Goal: Task Accomplishment & Management: Complete application form

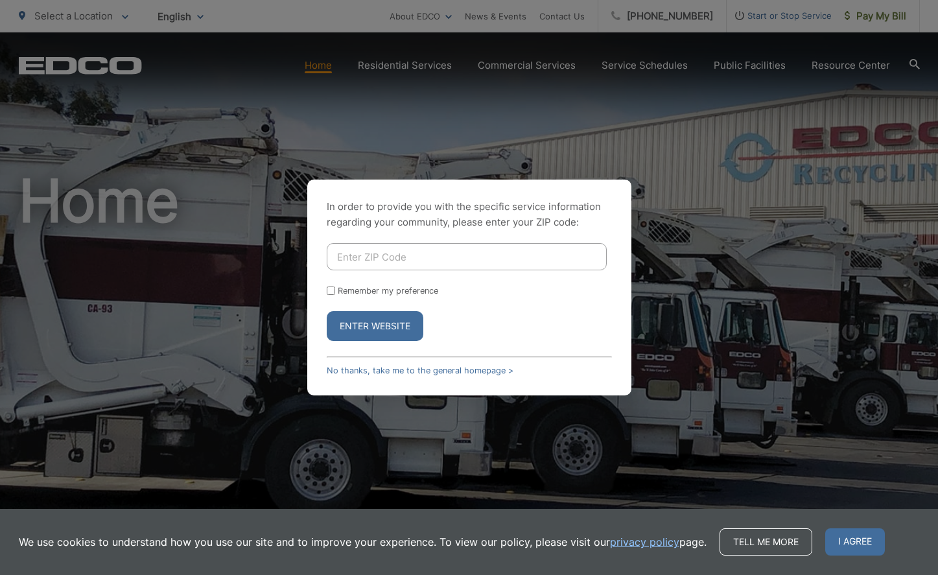
click at [452, 253] on input "Enter ZIP Code" at bounding box center [467, 256] width 280 height 27
type input "90275"
click at [385, 321] on button "Enter Website" at bounding box center [375, 326] width 97 height 30
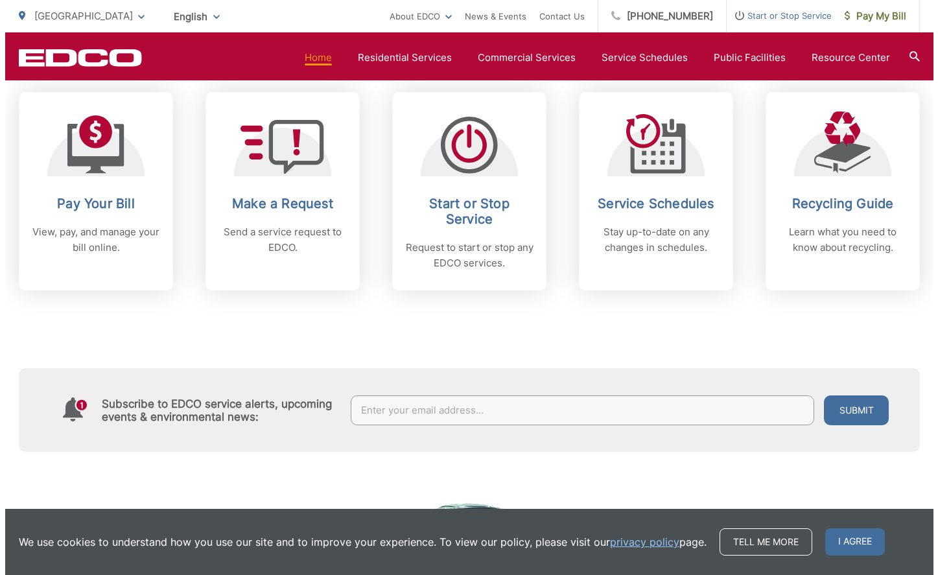
scroll to position [551, 0]
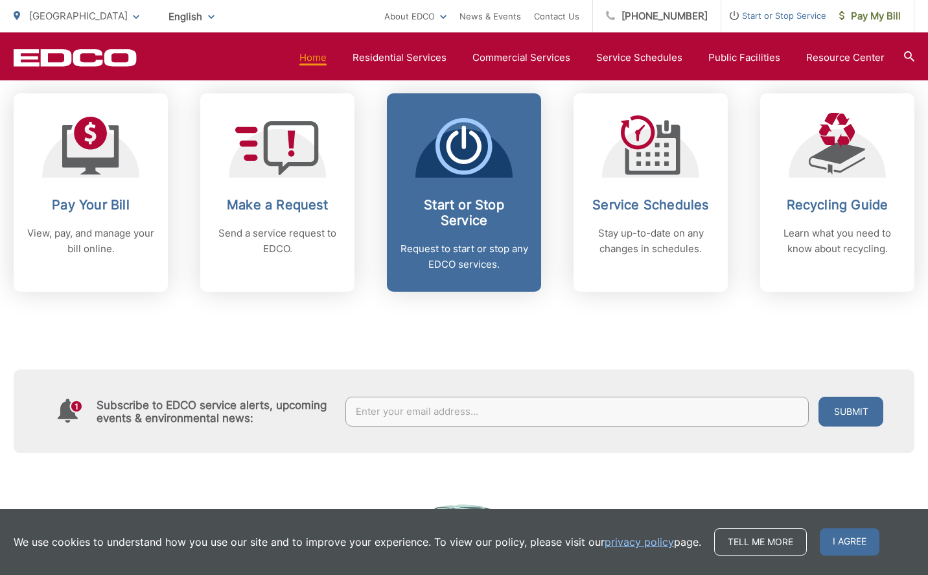
click at [480, 208] on h2 "Start or Stop Service" at bounding box center [464, 212] width 128 height 31
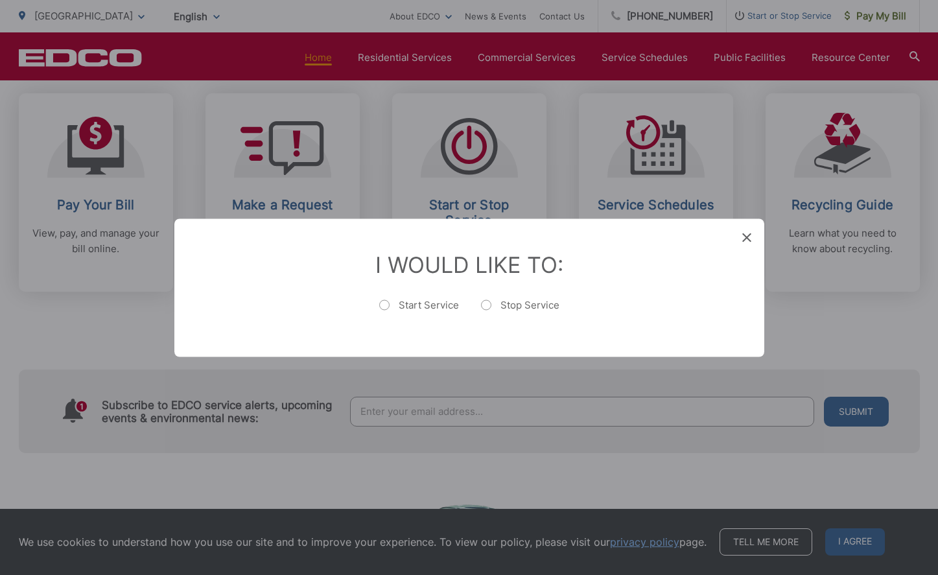
click at [386, 303] on label "Start Service" at bounding box center [419, 311] width 80 height 26
radio input "true"
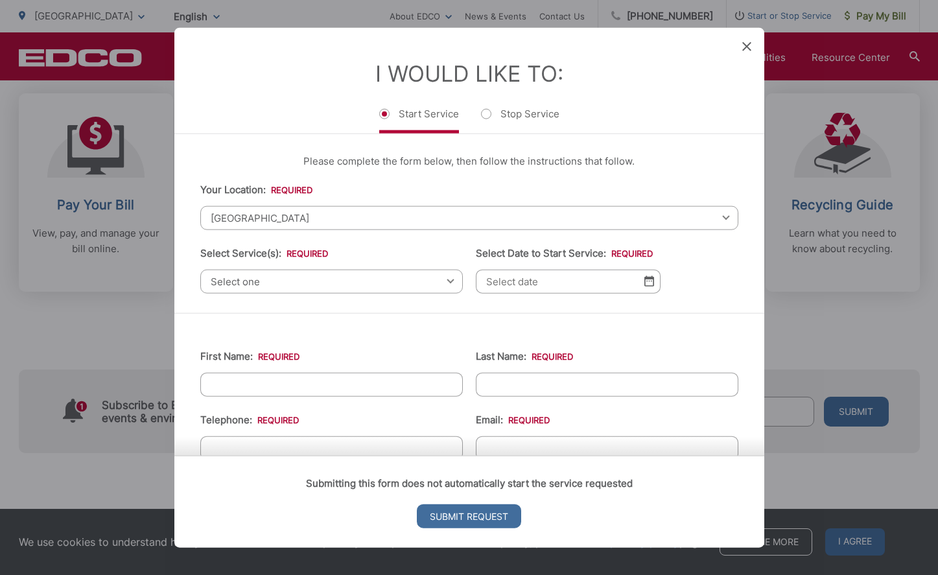
click at [395, 281] on span "Select one" at bounding box center [331, 281] width 262 height 24
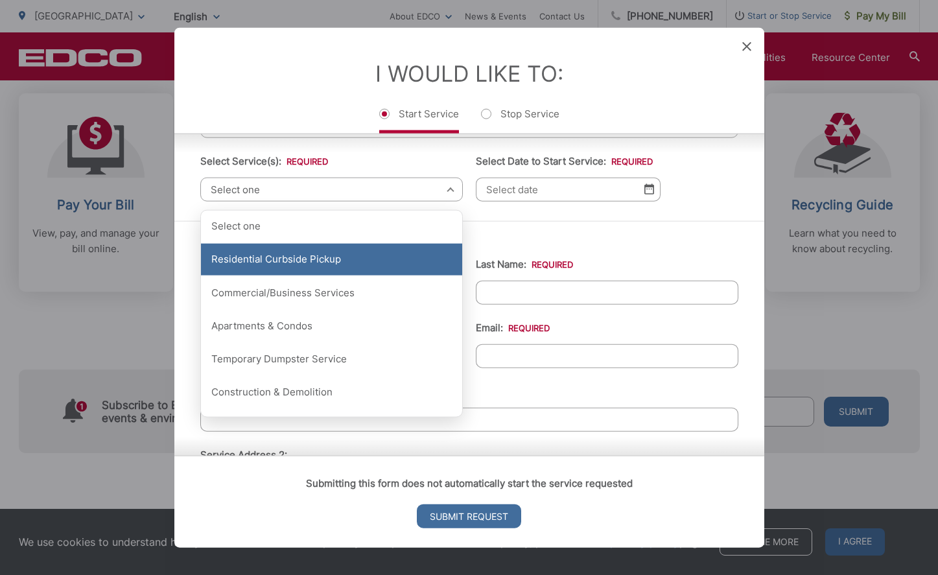
scroll to position [106, 0]
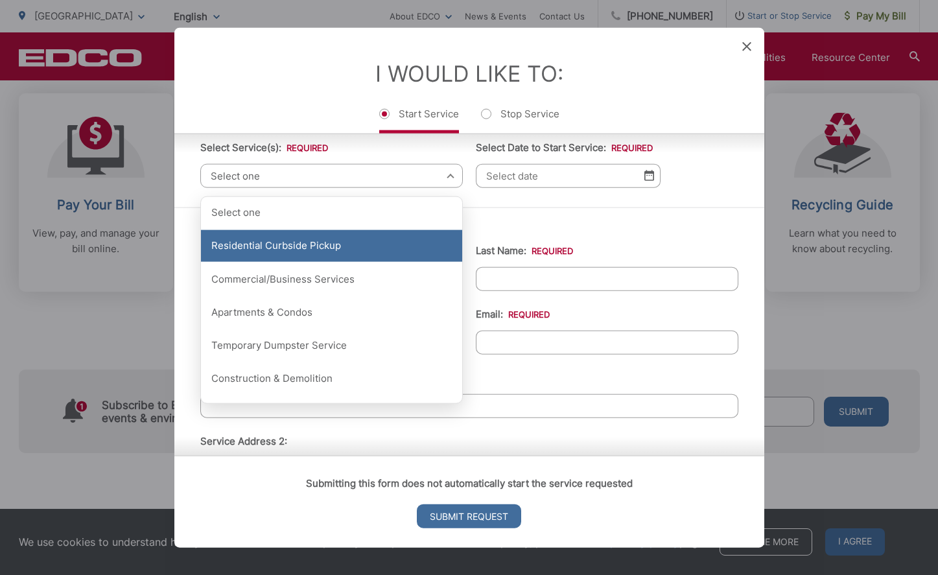
click at [303, 260] on div "Residential Curbside Pickup" at bounding box center [331, 245] width 261 height 32
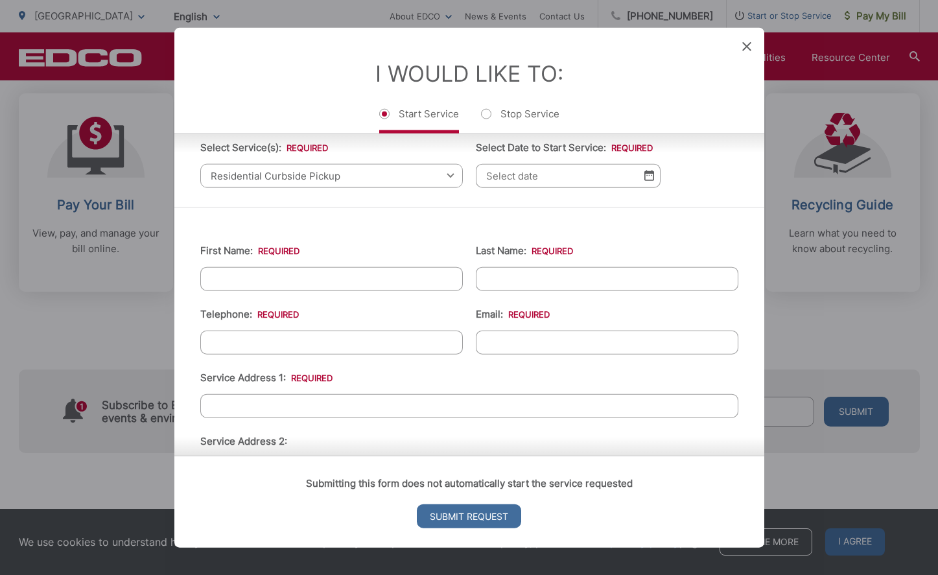
click at [644, 175] on img at bounding box center [649, 175] width 10 height 11
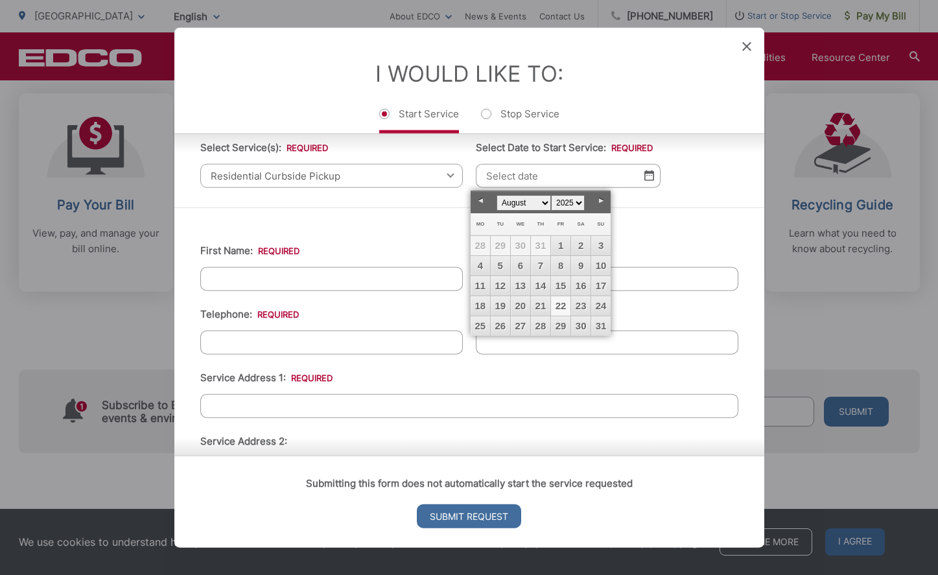
click at [601, 202] on link "Next" at bounding box center [600, 200] width 19 height 19
click at [568, 207] on select "1925 1926 1927 1928 1929 1930 1931 1932 1933 1934 1935 1936 1937 1938 1939 1940…" at bounding box center [568, 203] width 34 height 16
click at [551, 195] on select "1925 1926 1927 1928 1929 1930 1931 1932 1933 1934 1935 1936 1937 1938 1939 1940…" at bounding box center [568, 203] width 34 height 16
click at [599, 202] on link "Next" at bounding box center [600, 200] width 19 height 19
click at [481, 200] on link "Prev" at bounding box center [479, 200] width 19 height 19
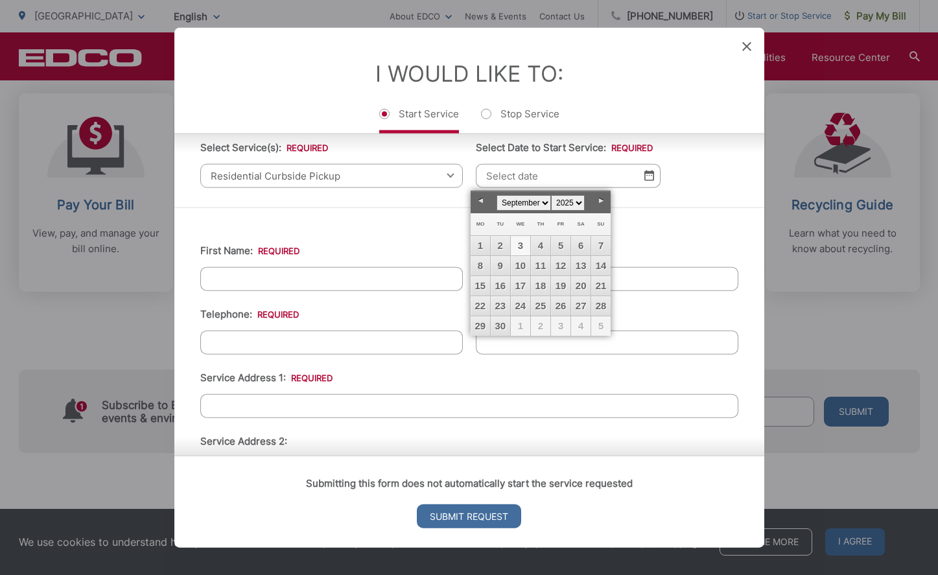
click at [515, 249] on link "3" at bounding box center [520, 245] width 19 height 19
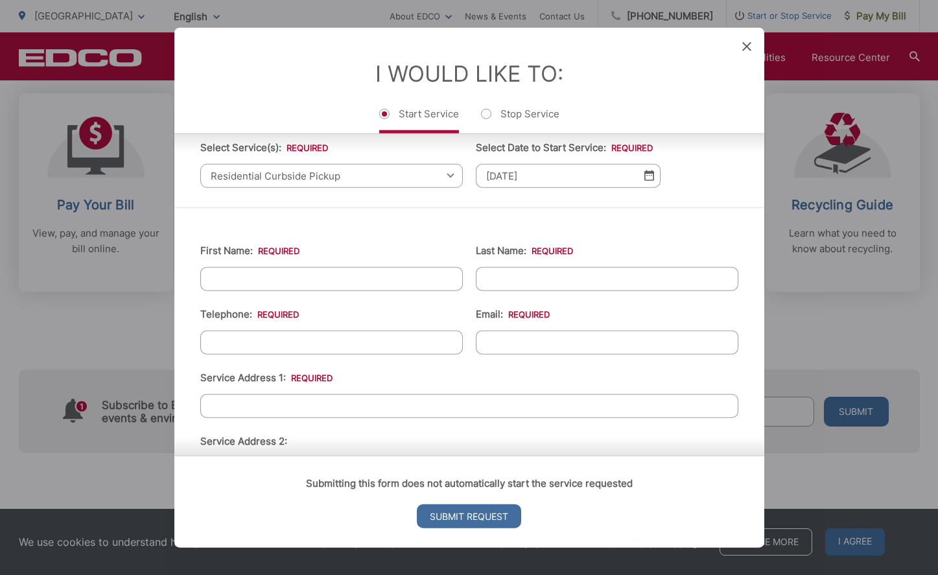
click at [644, 176] on img at bounding box center [649, 175] width 10 height 11
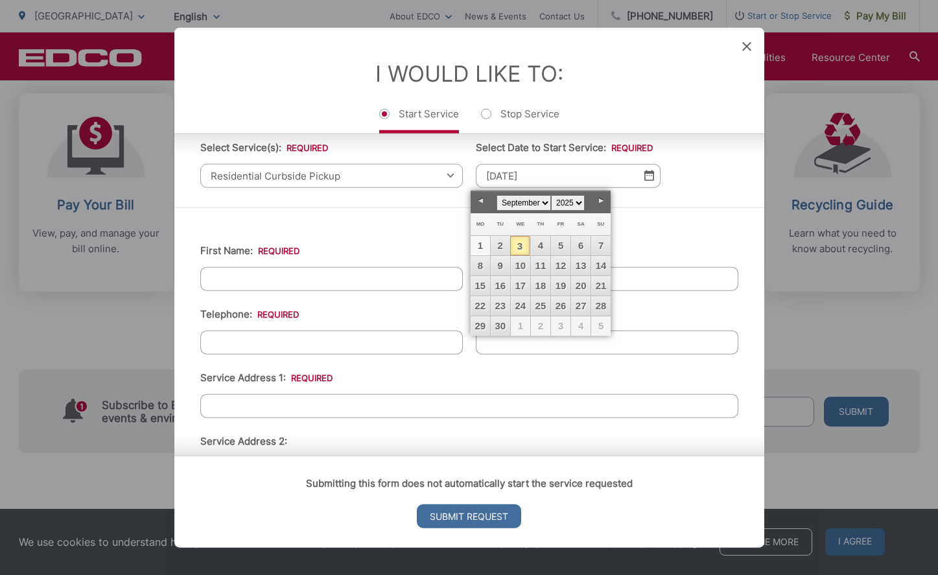
click at [486, 240] on link "1" at bounding box center [479, 245] width 19 height 19
type input "09/01/2025"
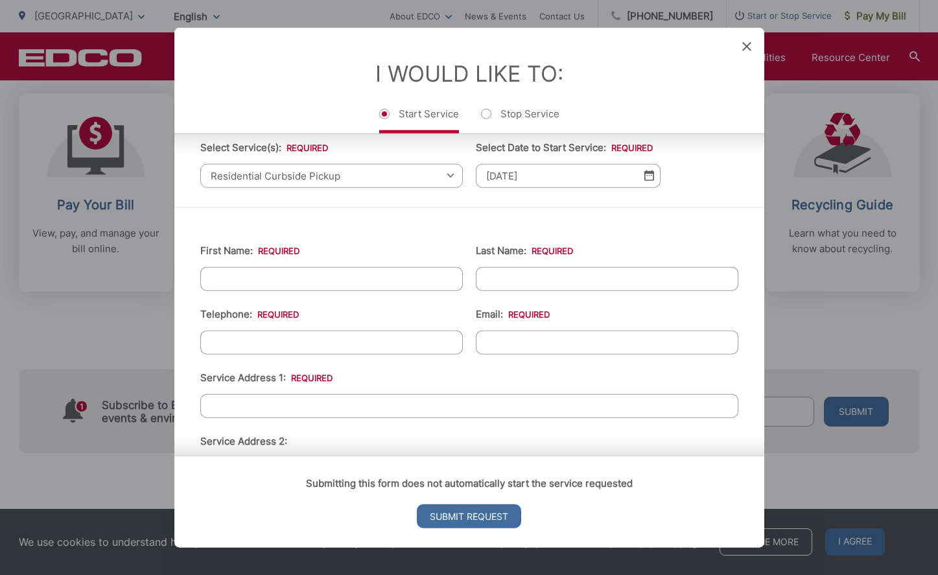
click at [644, 178] on img at bounding box center [649, 175] width 10 height 11
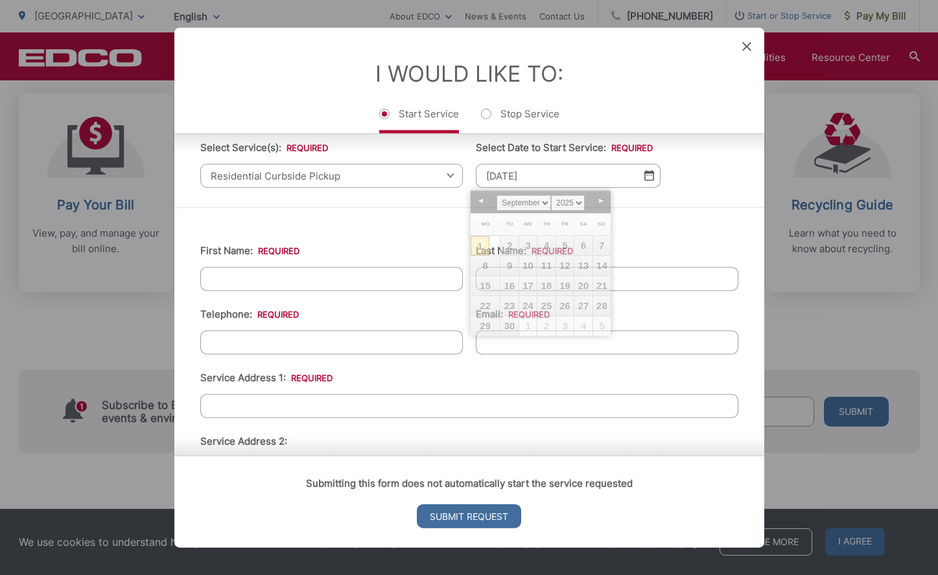
click at [378, 234] on ul "First Name: * Last Name: * Telephone: * Email: * Service Address 1: * Service A…" at bounding box center [469, 510] width 538 height 566
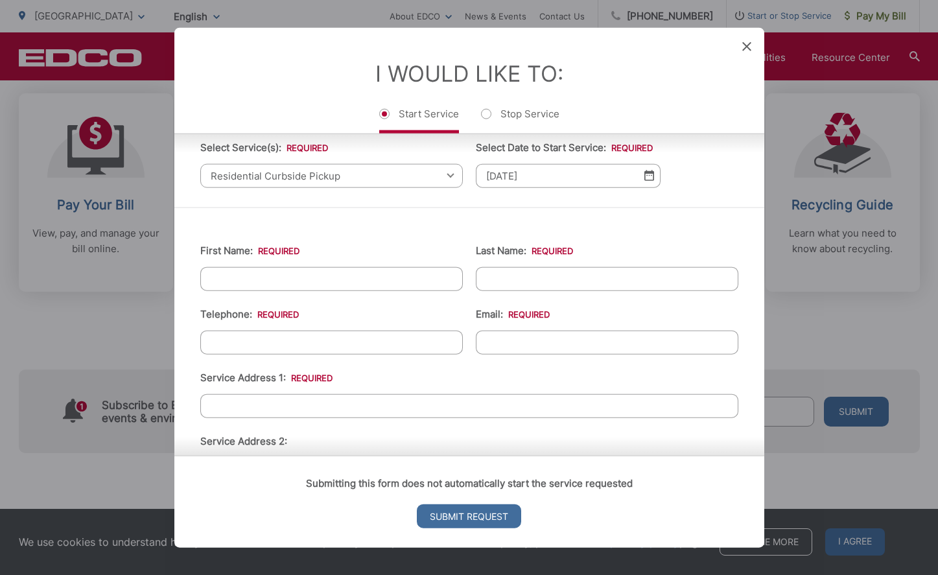
click at [306, 276] on input "First Name: *" at bounding box center [331, 278] width 262 height 24
type input "Kyle"
type input "Dunst"
type input "(310) 498-____"
drag, startPoint x: 247, startPoint y: 273, endPoint x: 191, endPoint y: 275, distance: 55.8
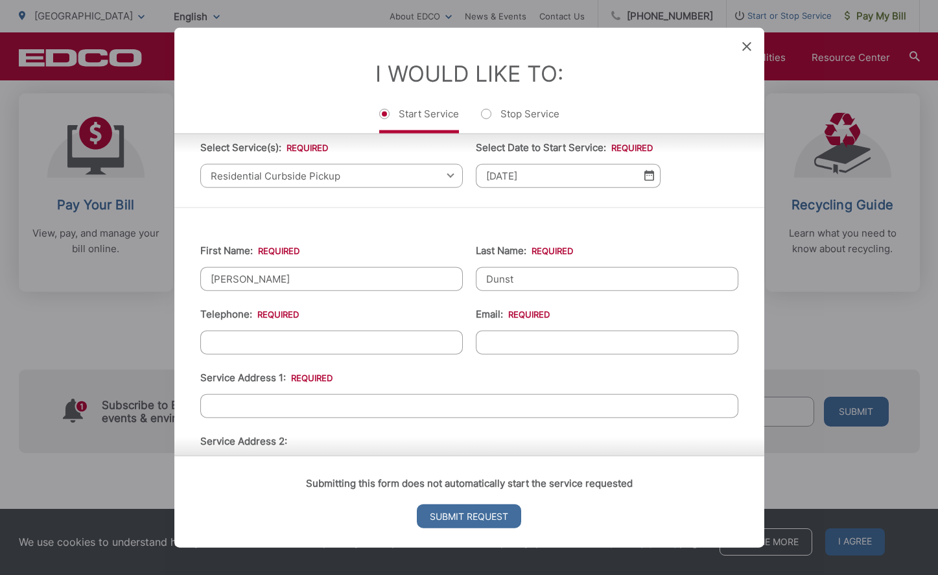
click at [191, 275] on div "First Name: * Kyle Last Name: * Dunst Telephone: * Email: * Service Address 1: …" at bounding box center [469, 510] width 590 height 606
type input "[PERSON_NAME]"
type input "[PHONE_NUMBER]"
click at [581, 345] on input "Email: *" at bounding box center [607, 342] width 262 height 24
type input "[EMAIL_ADDRESS][DOMAIN_NAME]"
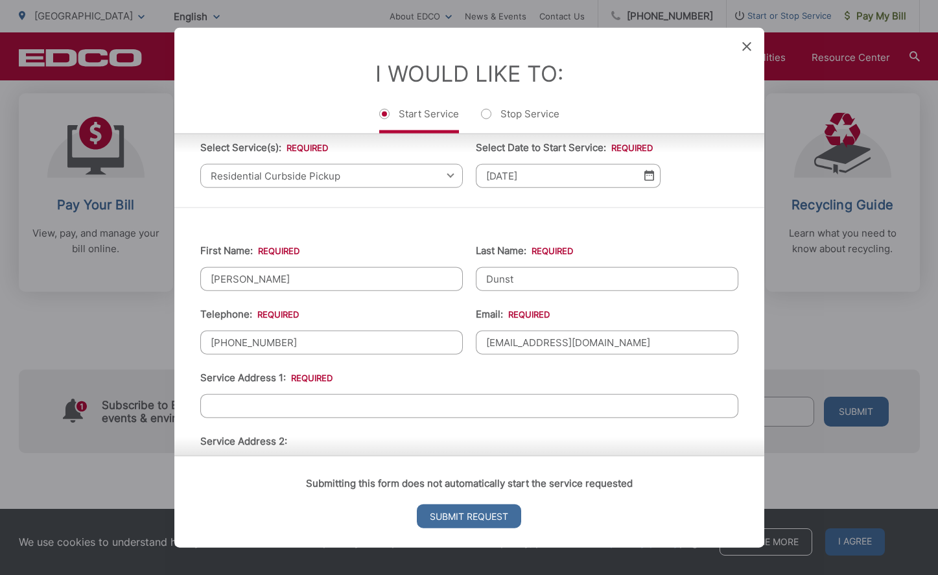
click at [423, 413] on input "Service Address 1: *" at bounding box center [469, 405] width 538 height 24
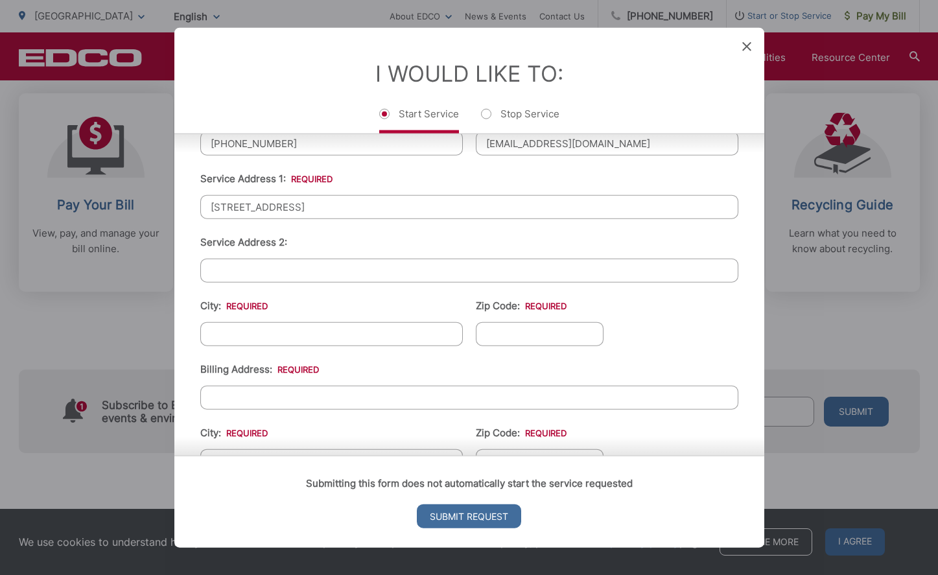
scroll to position [308, 0]
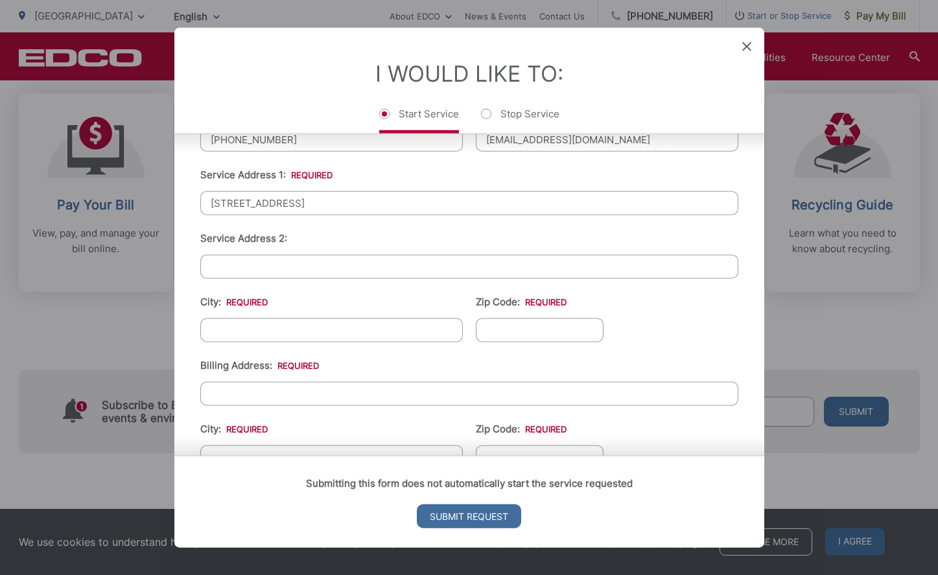
type input "[STREET_ADDRESS]"
click at [402, 327] on input "City: *" at bounding box center [331, 330] width 262 height 24
type input "[GEOGRAPHIC_DATA]"
type input "C"
type input "90275"
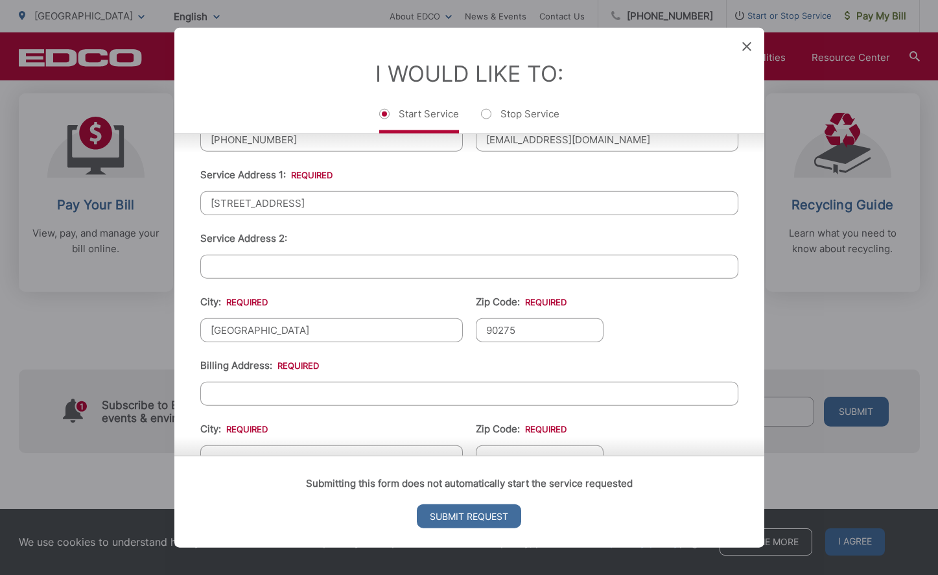
click at [340, 391] on input "Billing Address: *" at bounding box center [469, 393] width 538 height 24
type input "[STREET_ADDRESS]"
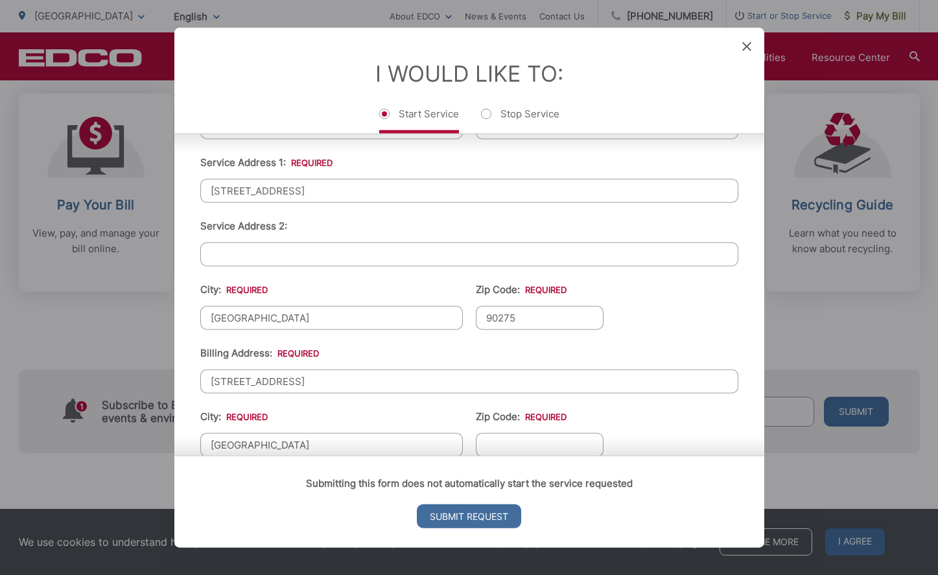
type input "[GEOGRAPHIC_DATA]"
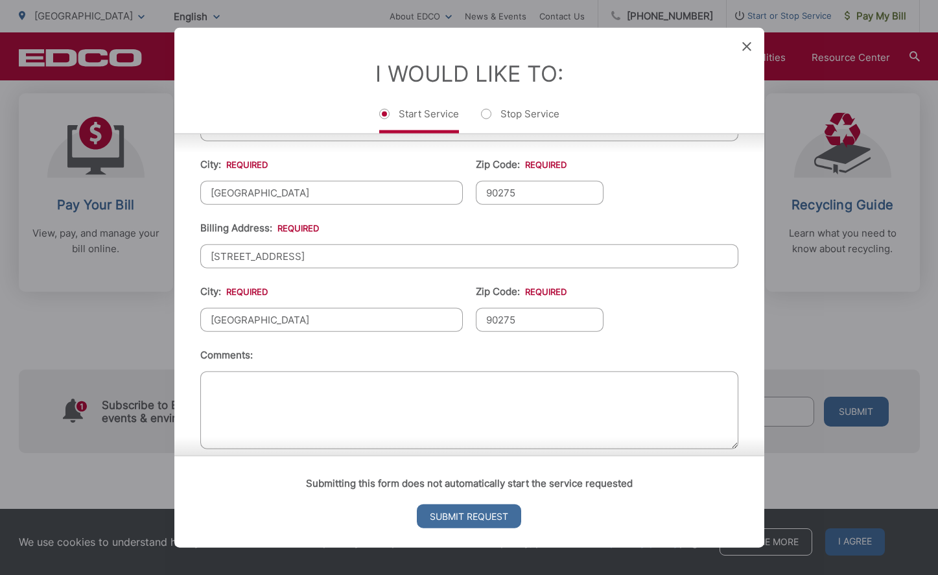
scroll to position [462, 0]
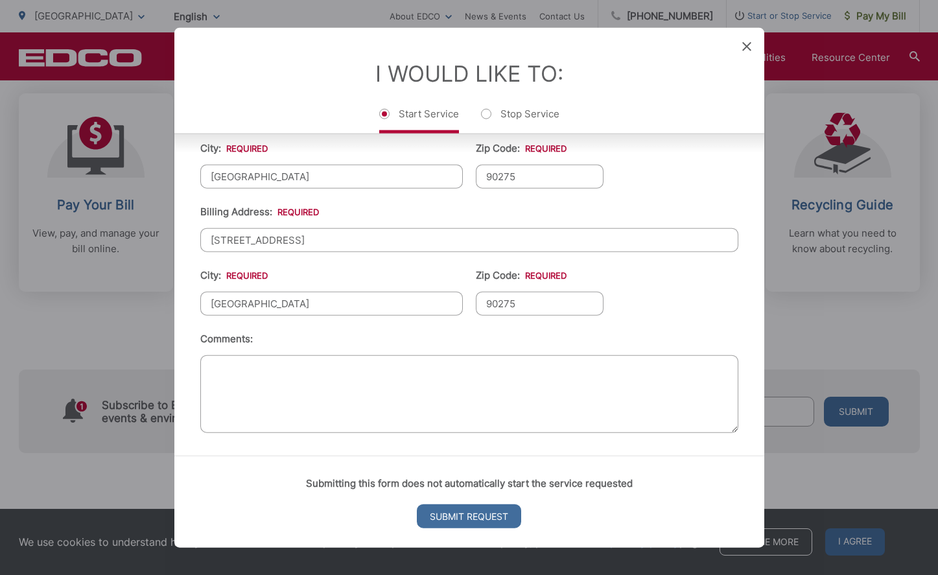
type input "90275"
click at [370, 410] on textarea "Comments:" at bounding box center [469, 393] width 538 height 78
click at [448, 516] on input "Submit Request" at bounding box center [469, 516] width 104 height 24
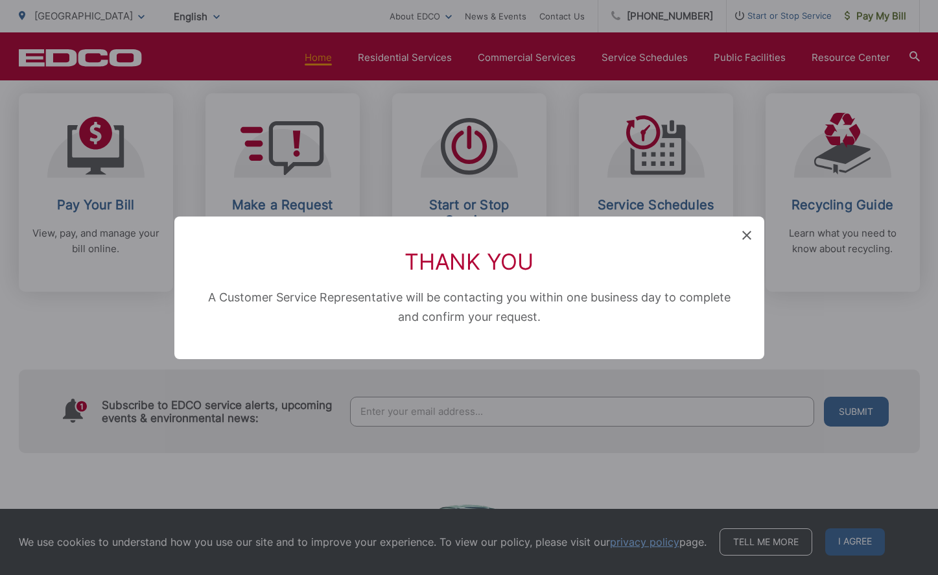
scroll to position [703, 0]
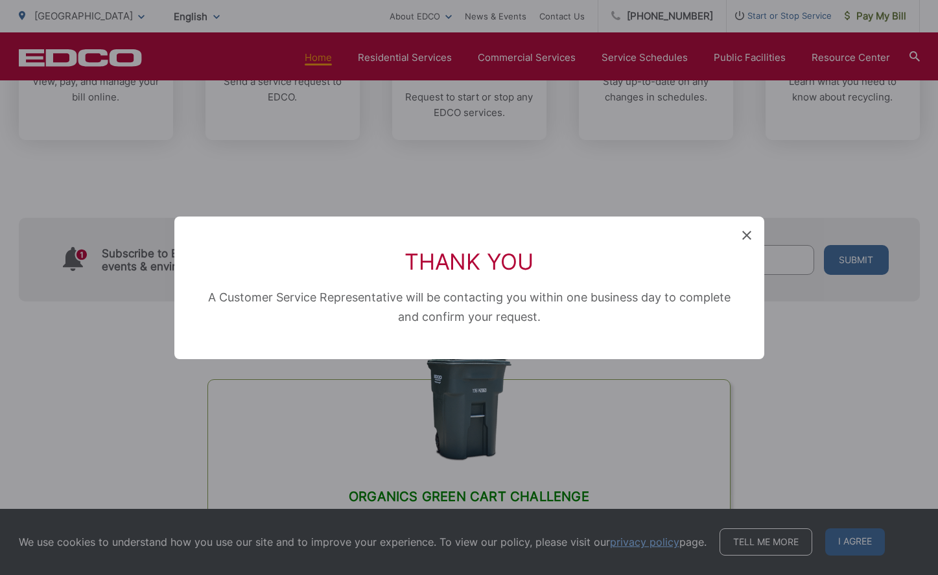
click at [815, 443] on div "Thank You A Customer Service Representative will be contacting you within one b…" at bounding box center [469, 287] width 938 height 575
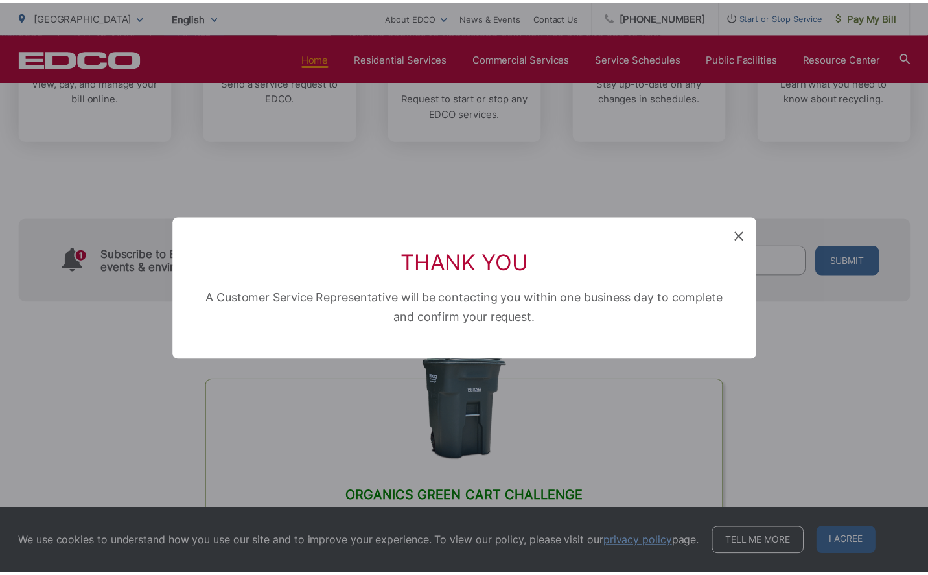
scroll to position [551, 0]
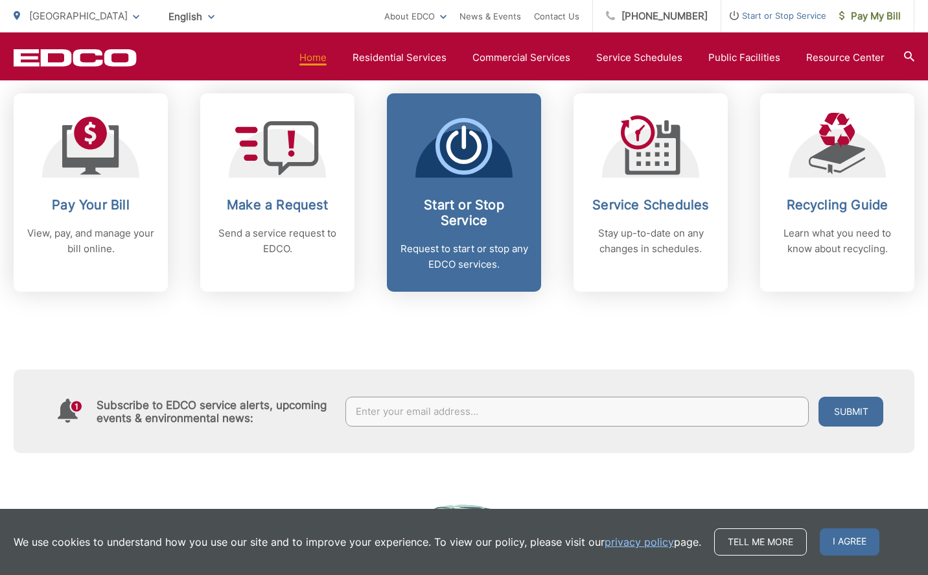
click at [463, 213] on h2 "Start or Stop Service" at bounding box center [464, 212] width 128 height 31
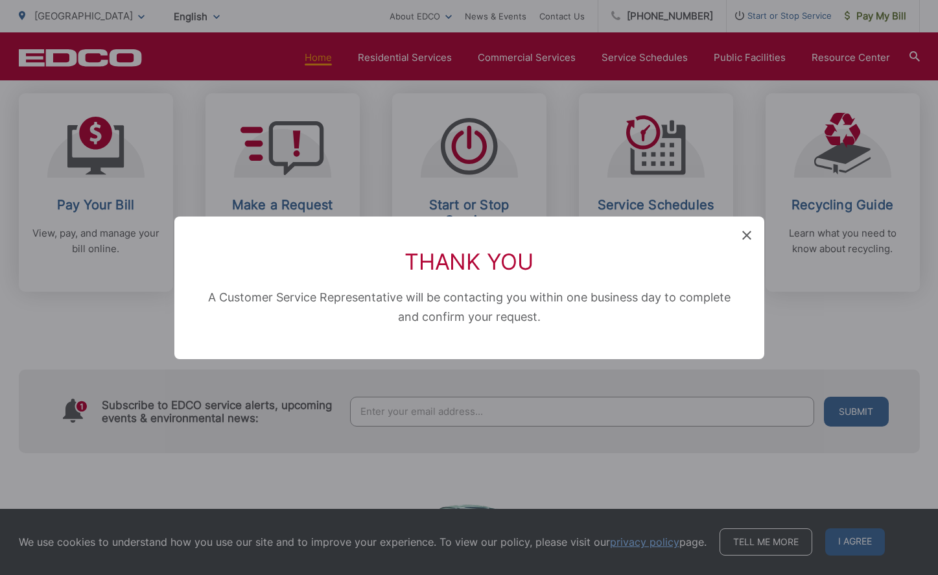
click at [745, 234] on icon at bounding box center [746, 235] width 9 height 9
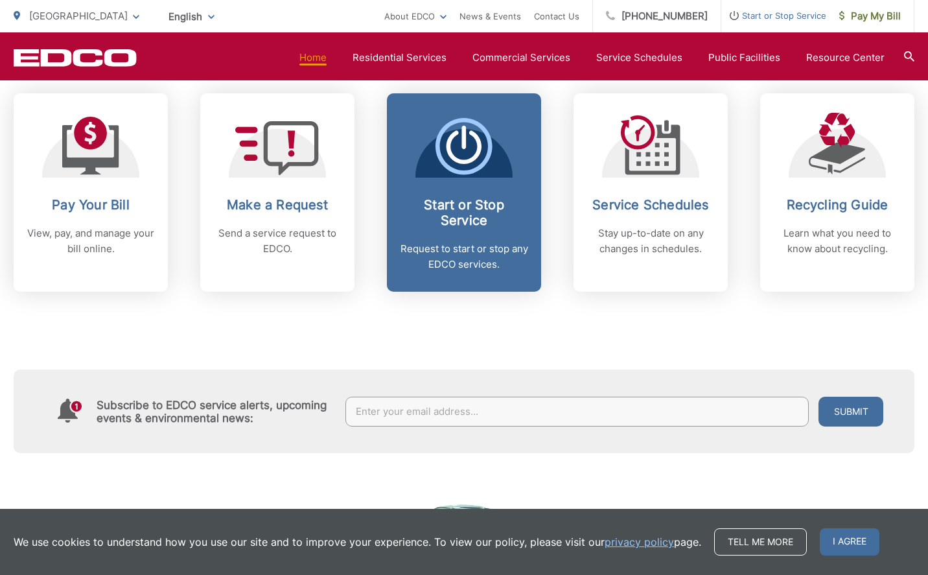
click at [496, 159] on div at bounding box center [463, 145] width 97 height 65
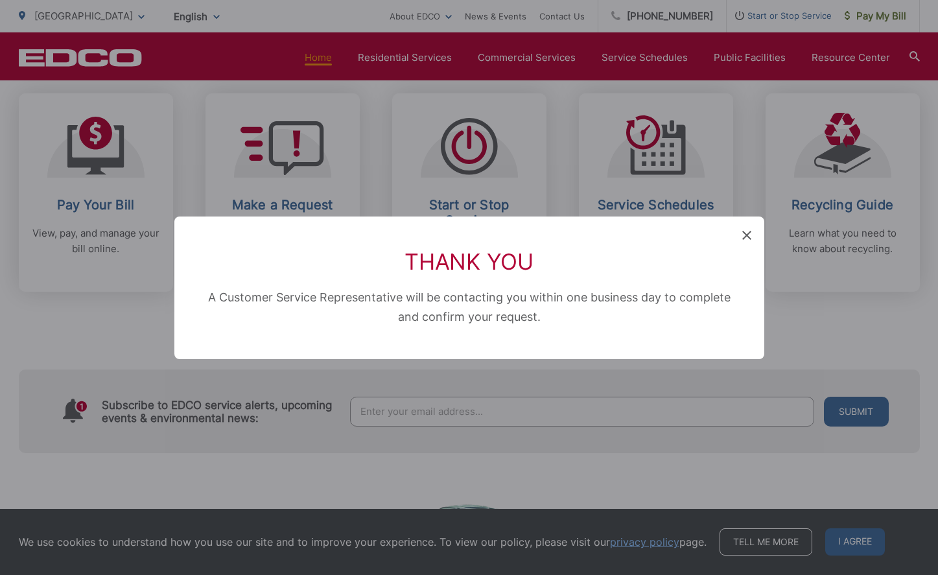
click at [749, 234] on icon at bounding box center [746, 235] width 9 height 9
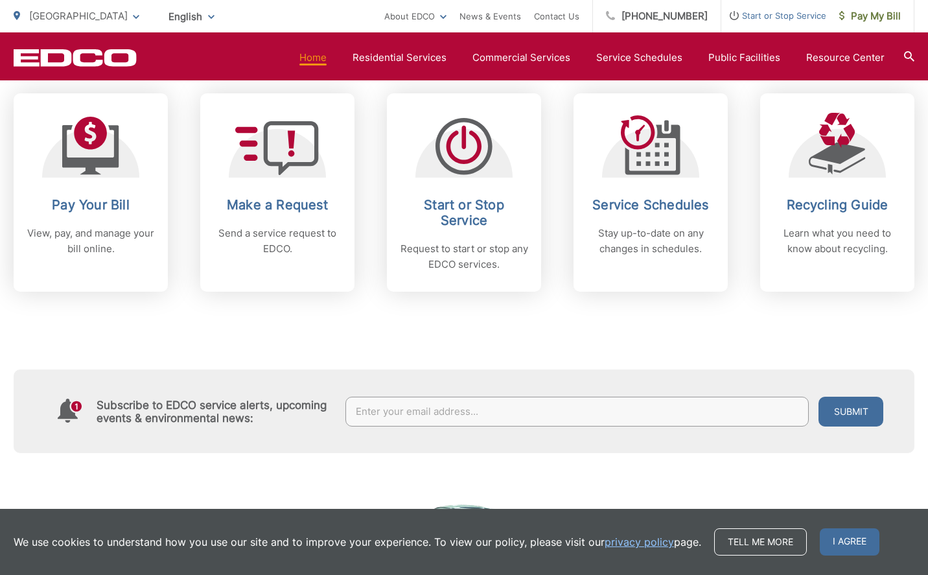
click at [772, 14] on span "Start or Stop Service" at bounding box center [773, 16] width 105 height 16
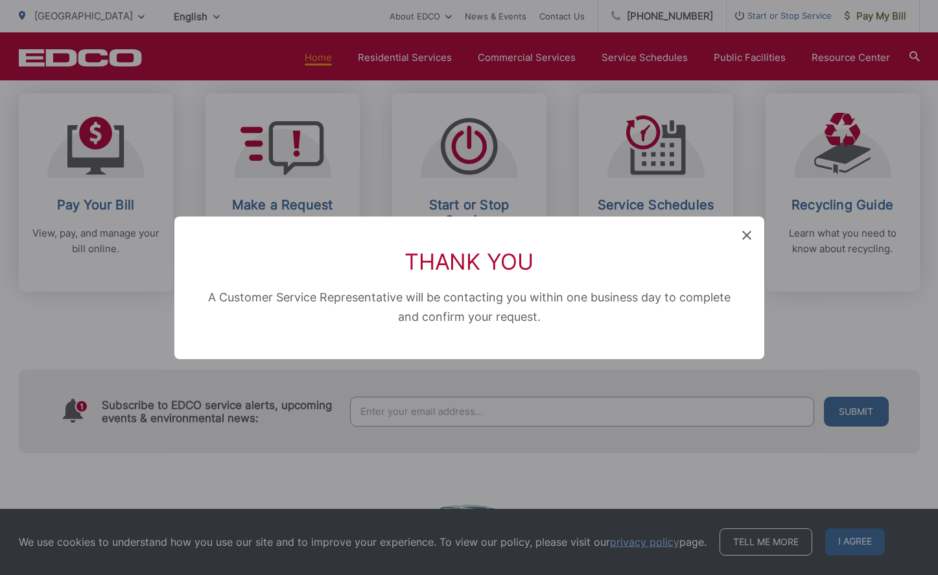
click at [747, 228] on div "Thank You A Customer Service Representative will be contacting you within one b…" at bounding box center [469, 287] width 590 height 143
click at [746, 233] on icon at bounding box center [746, 235] width 9 height 9
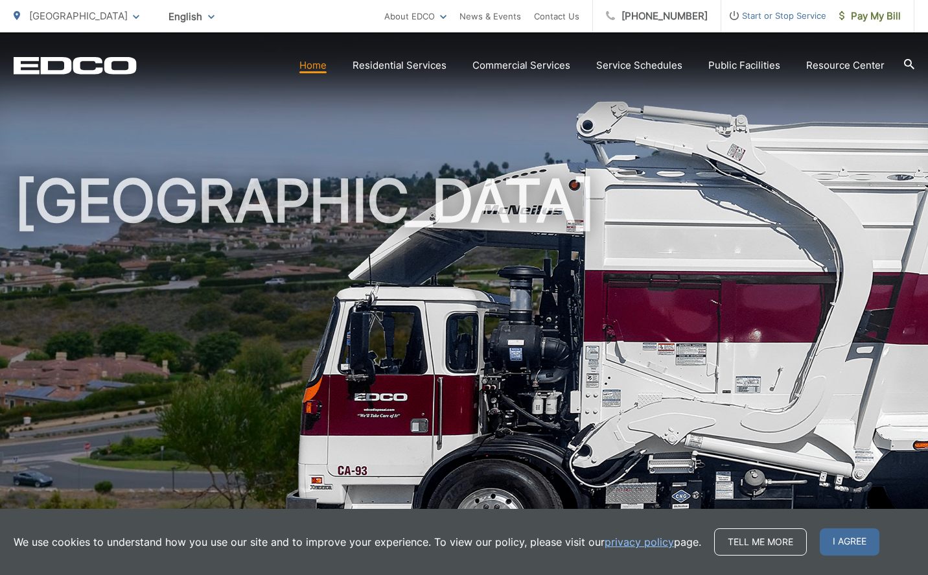
click at [760, 15] on span "Start or Stop Service" at bounding box center [773, 16] width 105 height 16
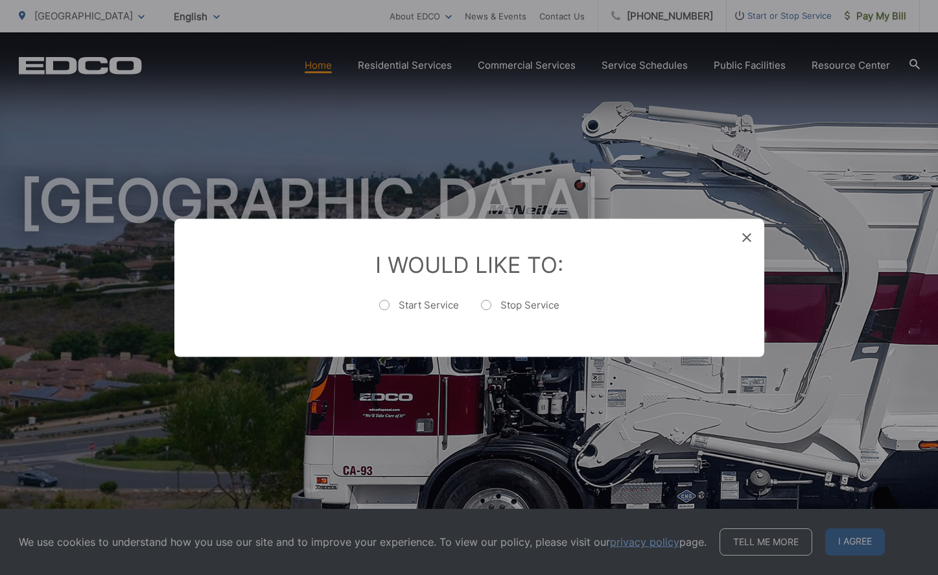
click at [490, 303] on label "Stop Service" at bounding box center [520, 311] width 78 height 26
radio input "true"
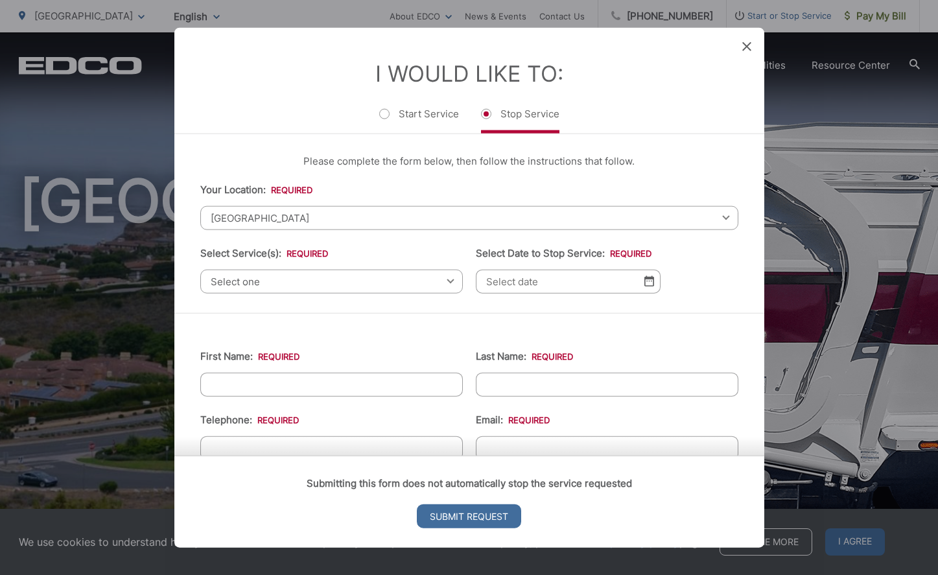
click at [388, 283] on span "Select one" at bounding box center [331, 281] width 262 height 24
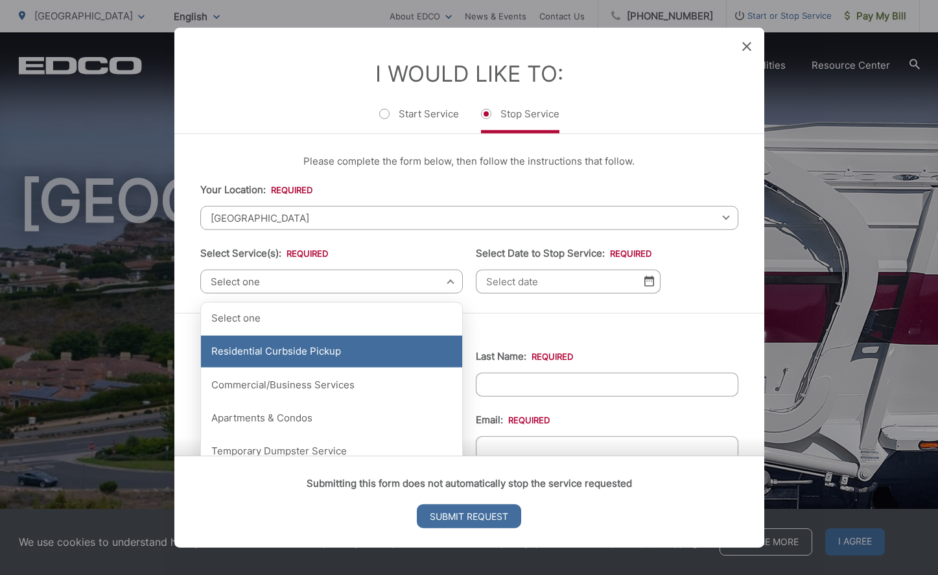
click at [342, 351] on div "Residential Curbside Pickup" at bounding box center [331, 351] width 261 height 32
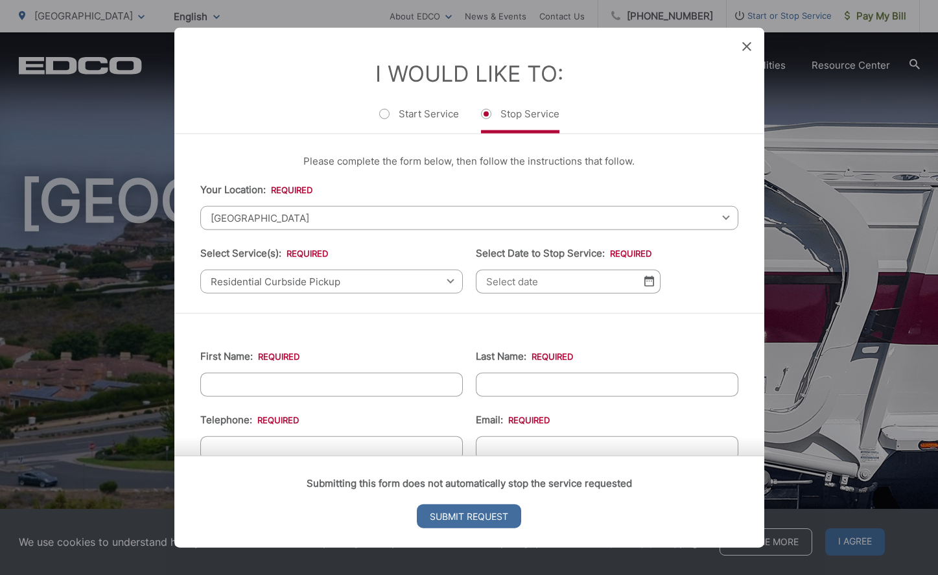
click at [644, 281] on img at bounding box center [649, 280] width 10 height 11
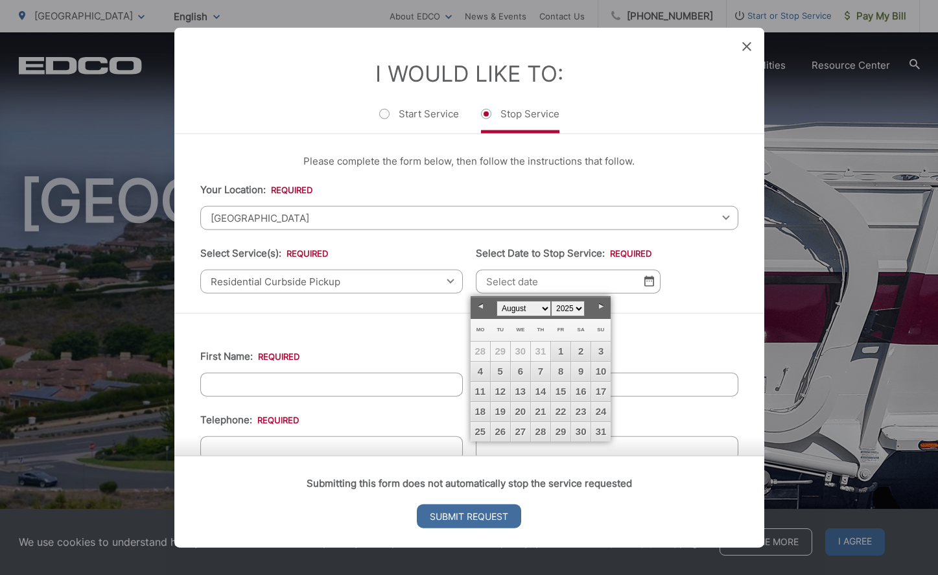
click at [599, 308] on link "Next" at bounding box center [600, 306] width 19 height 19
click at [535, 351] on link "4" at bounding box center [540, 351] width 19 height 19
click at [559, 349] on link "5" at bounding box center [560, 351] width 19 height 19
type input "[DATE]"
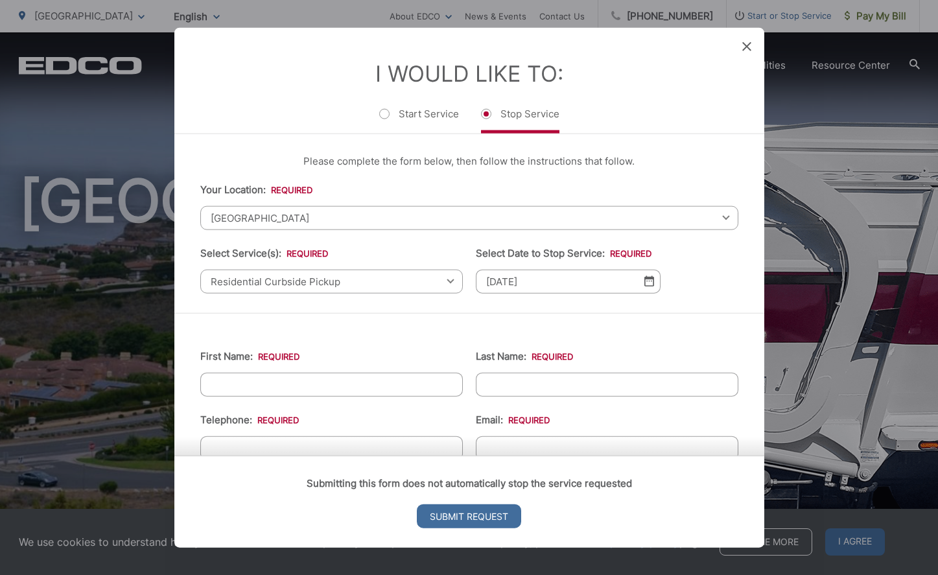
click at [336, 381] on input "First Name: *" at bounding box center [331, 384] width 262 height 24
type input "[PERSON_NAME]"
type input "Dunst"
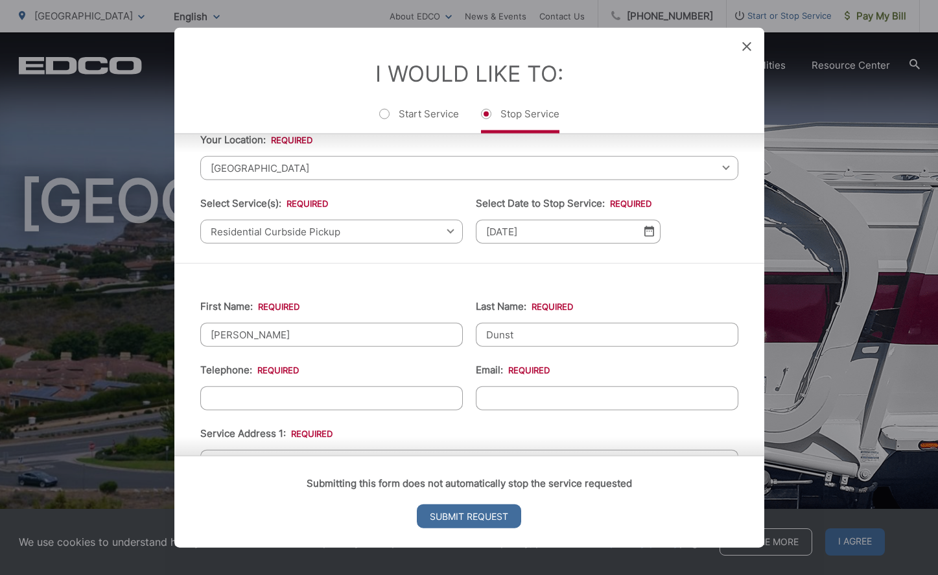
scroll to position [81, 0]
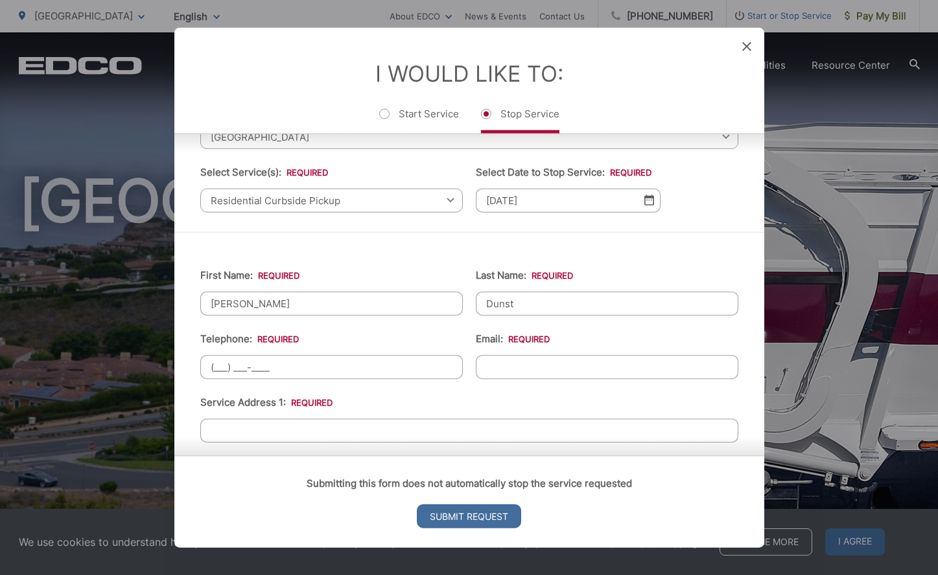
click at [353, 367] on input "(___) ___-____" at bounding box center [331, 366] width 262 height 24
type input "[PHONE_NUMBER]"
click at [489, 367] on input "Email: *" at bounding box center [607, 366] width 262 height 24
type input "[EMAIL_ADDRESS][DOMAIN_NAME]"
click at [377, 426] on input "Service Address 1: *" at bounding box center [469, 430] width 538 height 24
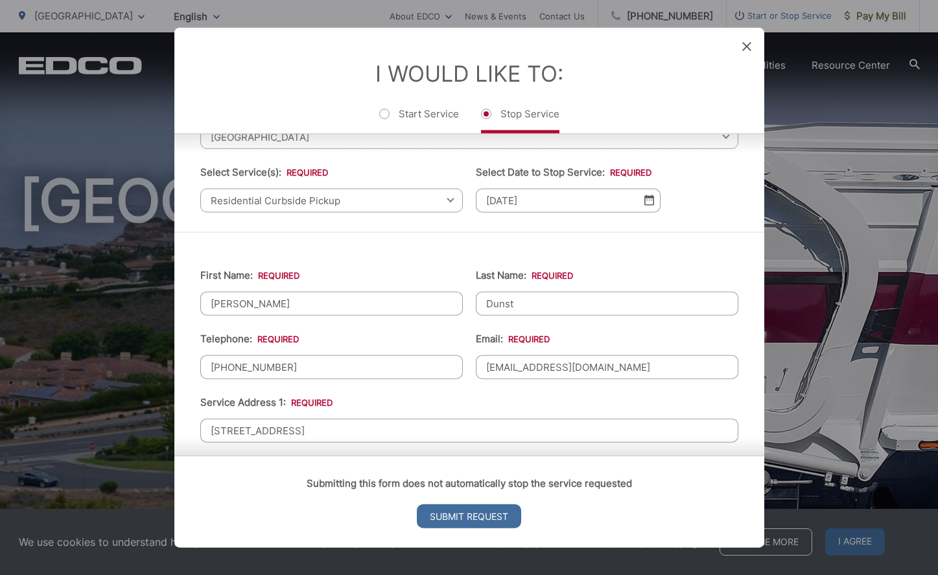
type input "[STREET_ADDRESS]"
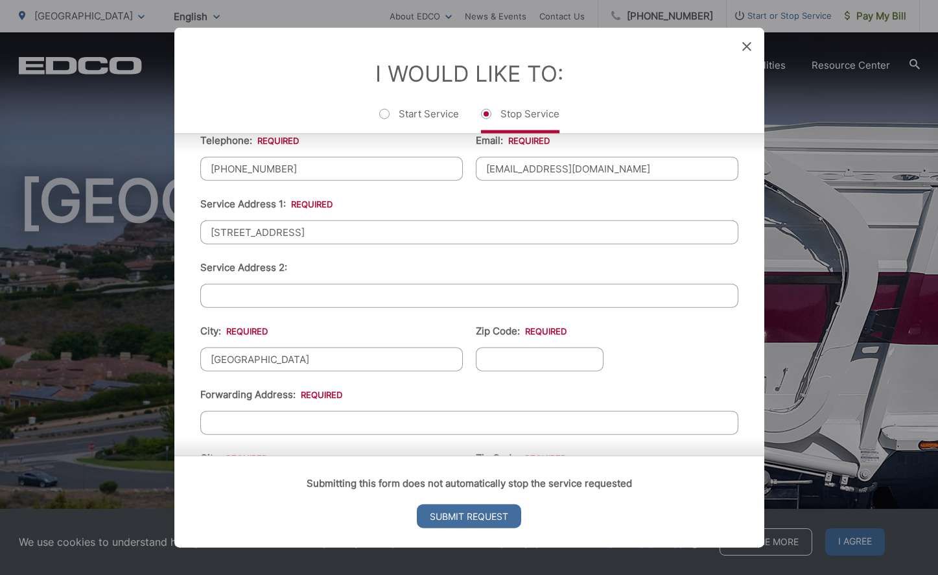
type input "[GEOGRAPHIC_DATA]"
type input "90275"
click at [296, 419] on input "Forwarding Address: *" at bounding box center [469, 422] width 538 height 24
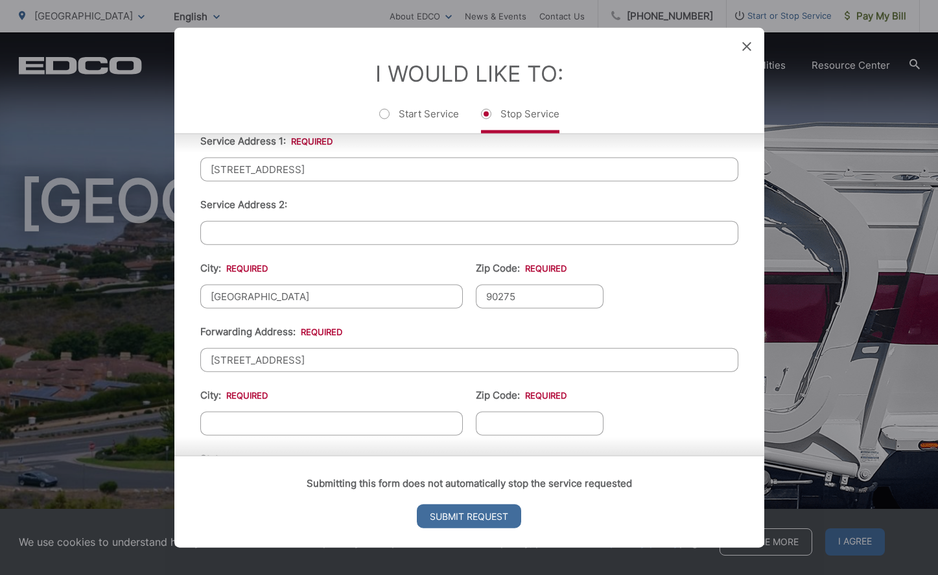
scroll to position [353, 0]
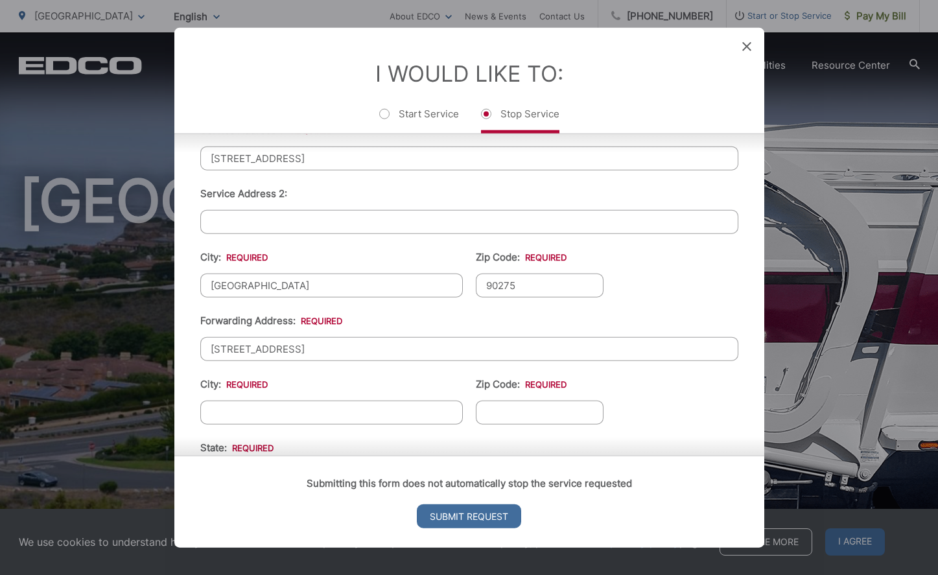
type input "[STREET_ADDRESS]"
click at [267, 416] on input "City: *" at bounding box center [331, 412] width 262 height 24
type input "[GEOGRAPHIC_DATA]"
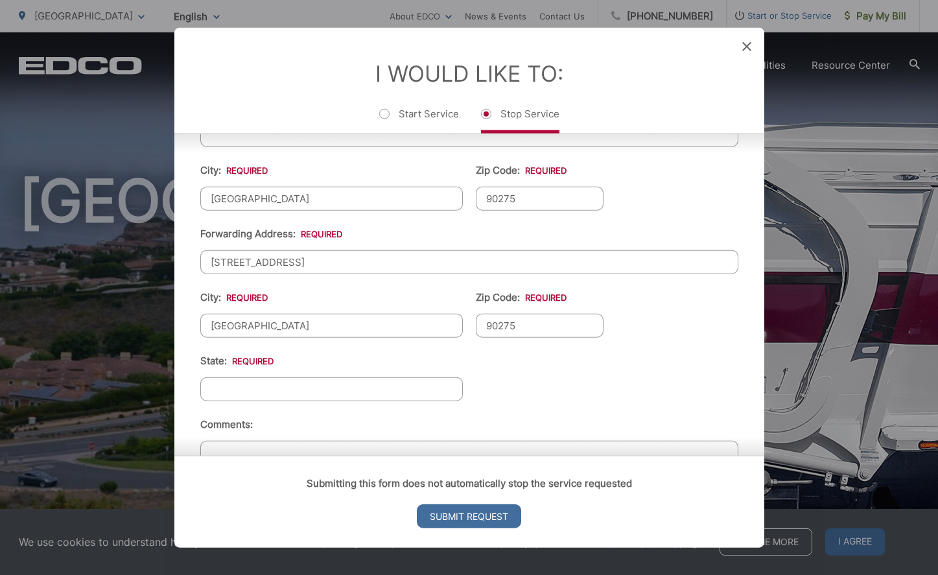
scroll to position [446, 0]
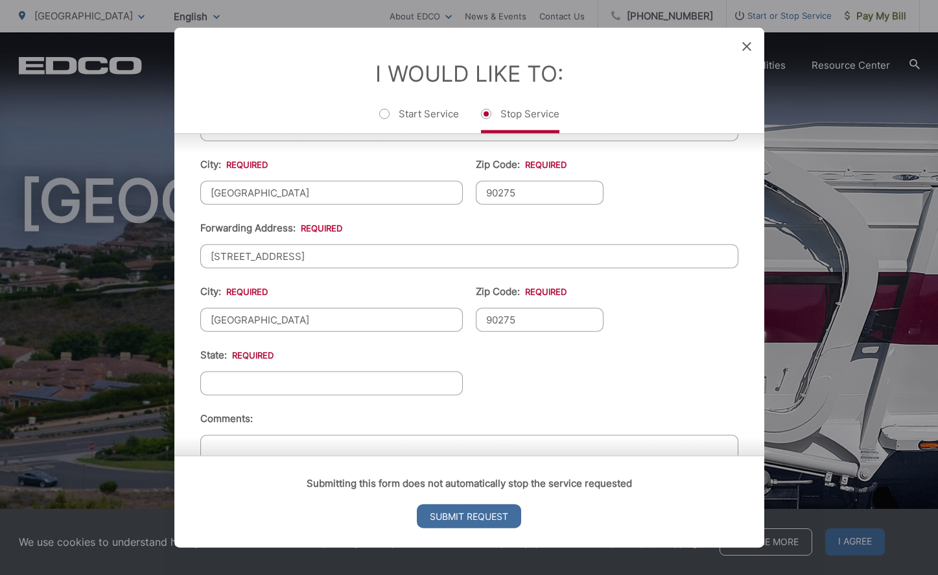
type input "90275"
click at [284, 383] on input "State: *" at bounding box center [331, 383] width 262 height 24
type input "CA"
click at [548, 389] on ul "First Name: * [PERSON_NAME] Last Name: * [PERSON_NAME] Telephone: * [PHONE_NUMB…" at bounding box center [469, 202] width 538 height 630
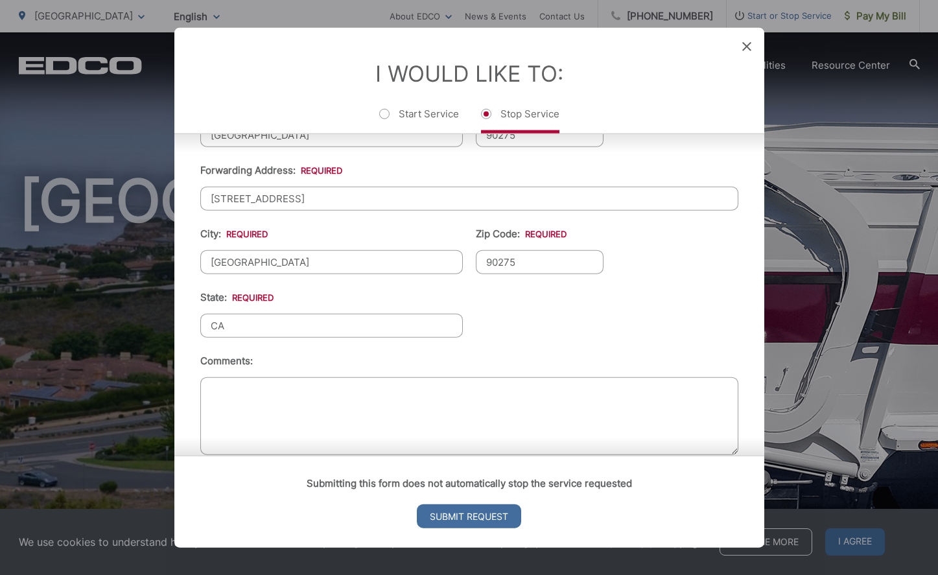
scroll to position [514, 0]
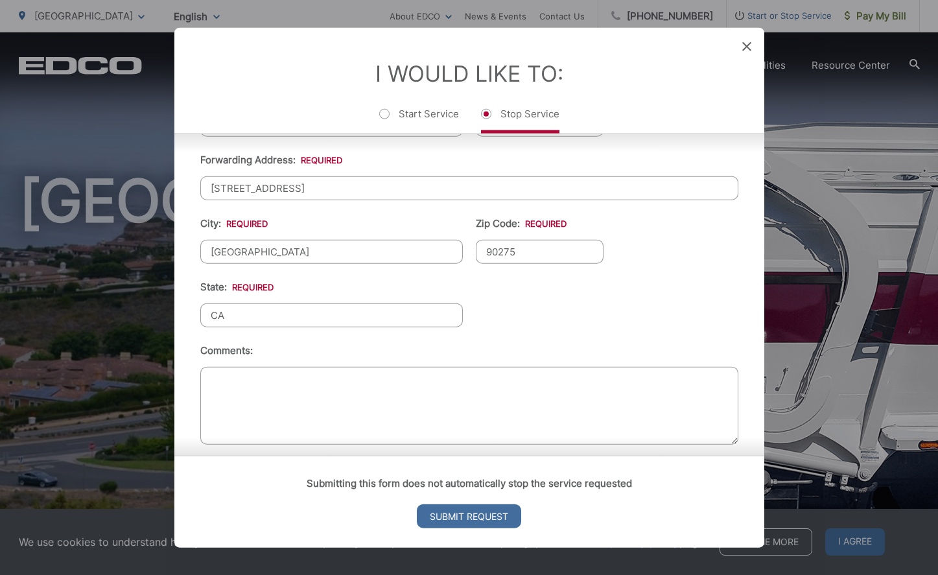
click at [545, 386] on textarea "Comments:" at bounding box center [469, 405] width 538 height 78
click at [543, 378] on textarea "I have also submitted a Start Service request at [STREET_ADDRESS]. Thank you!" at bounding box center [469, 405] width 538 height 78
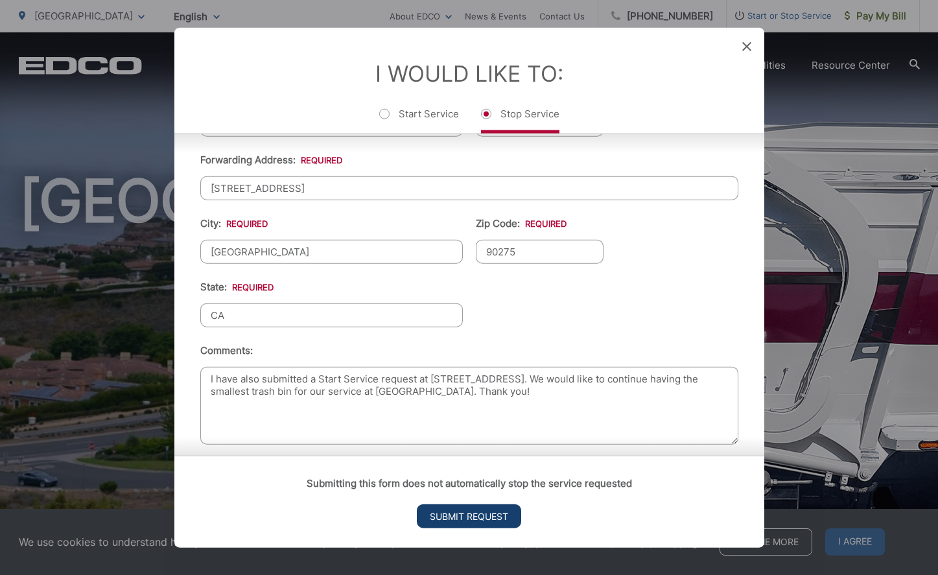
type textarea "I have also submitted a Start Service request at [STREET_ADDRESS]. We would lik…"
click at [492, 515] on input "Submit Request" at bounding box center [469, 516] width 104 height 24
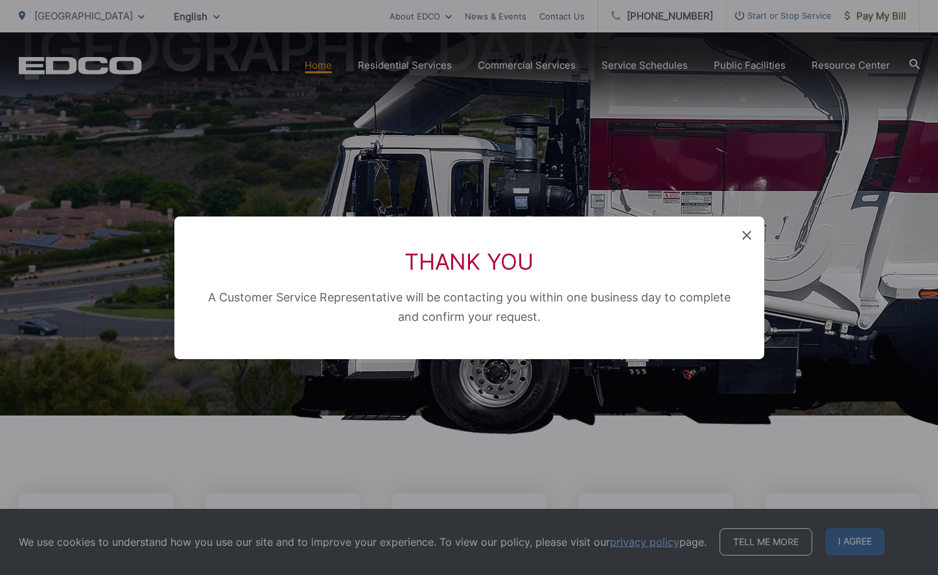
scroll to position [0, 0]
